Goal: Find specific page/section: Find specific page/section

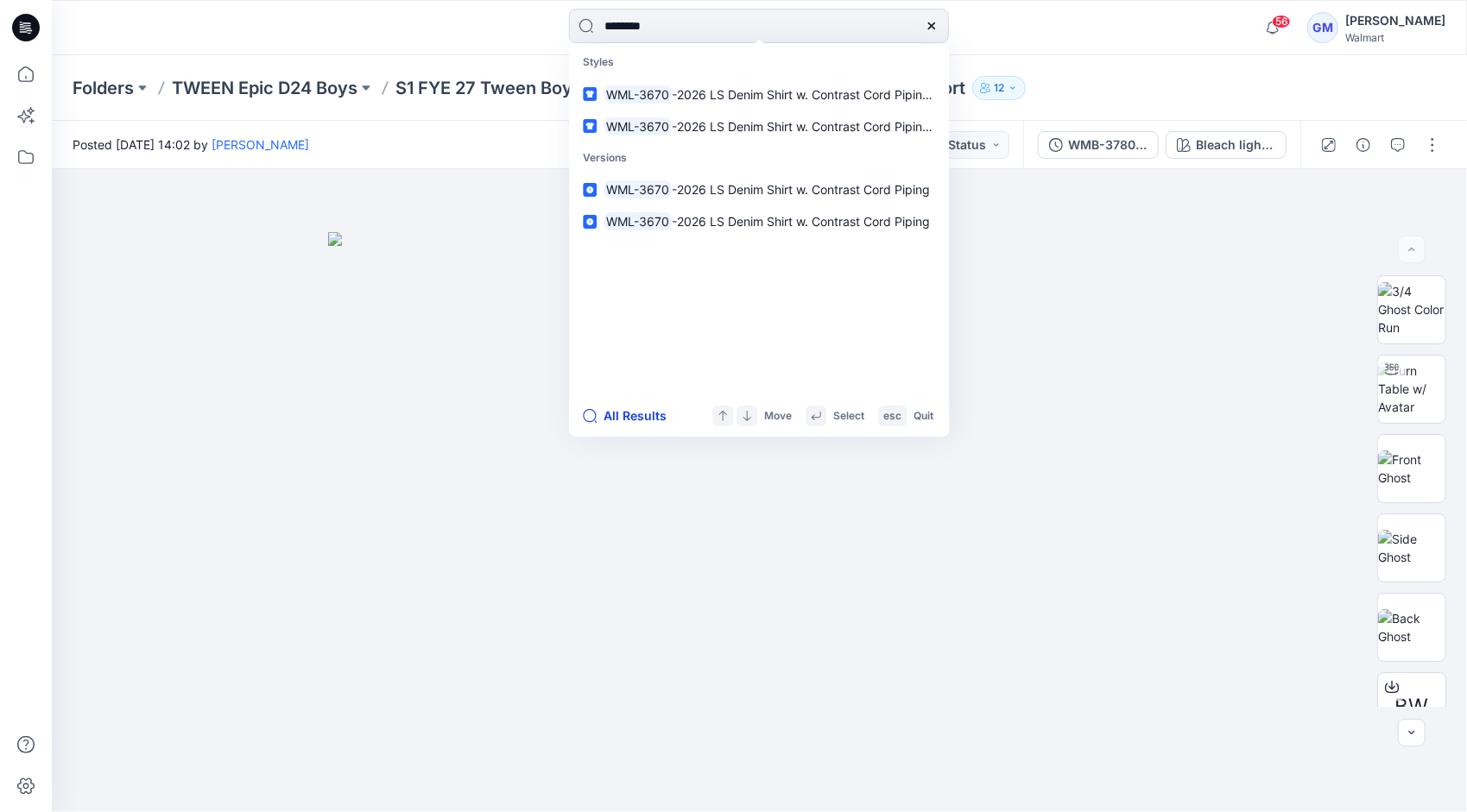
type input "********"
click at [603, 416] on button "All Results" at bounding box center [630, 416] width 95 height 21
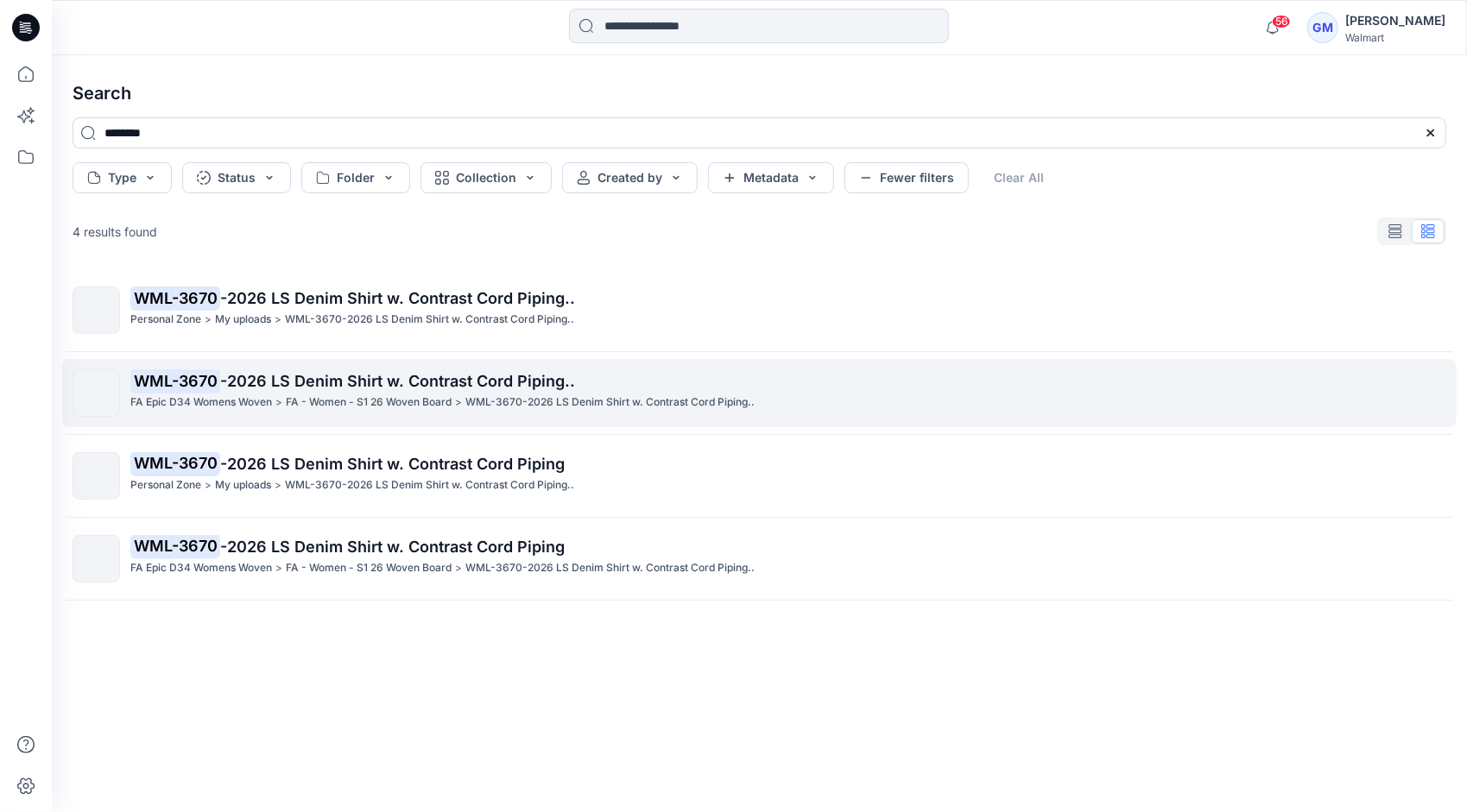
click at [301, 388] on span "-2026 LS Denim Shirt w. Contrast Cord Piping.." at bounding box center [397, 381] width 355 height 18
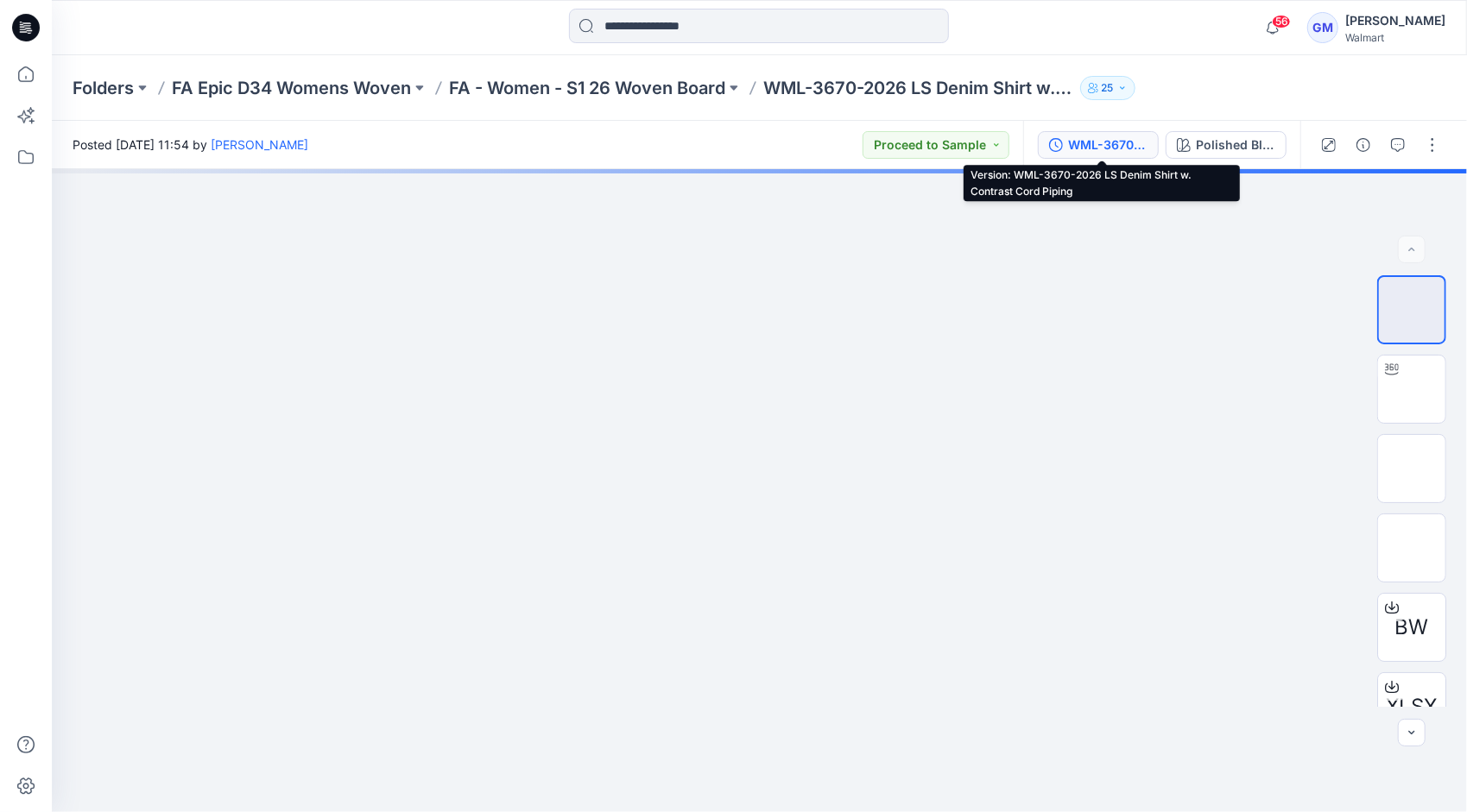
click at [1111, 147] on div "WML-3670-2026 LS Denim Shirt w. Contrast Cord Piping" at bounding box center [1108, 144] width 79 height 19
